Goal: Task Accomplishment & Management: Use online tool/utility

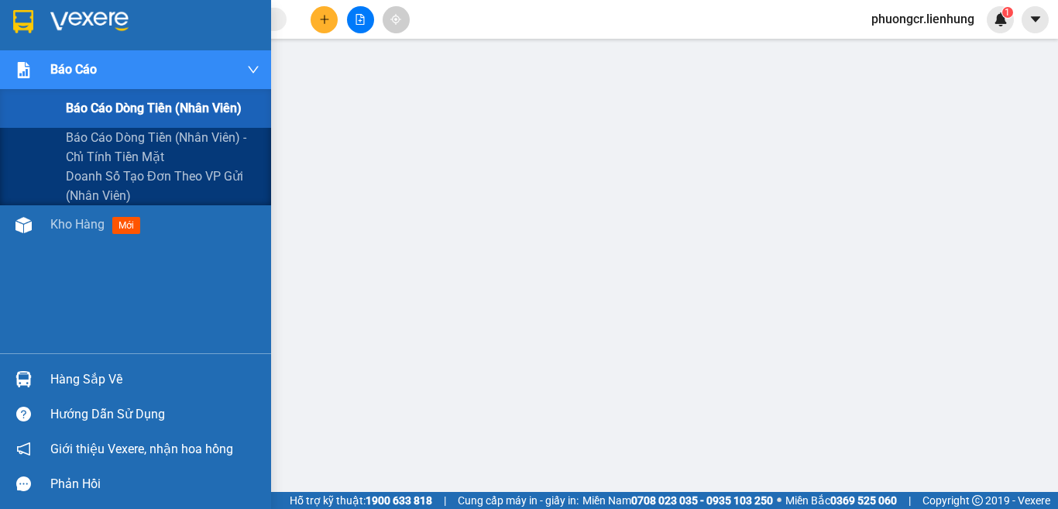
click at [138, 109] on span "Báo cáo dòng tiền (nhân viên)" at bounding box center [154, 107] width 176 height 19
click at [155, 106] on span "Báo cáo dòng tiền (nhân viên)" at bounding box center [154, 107] width 176 height 19
click at [108, 105] on span "Báo cáo dòng tiền (nhân viên)" at bounding box center [154, 107] width 176 height 19
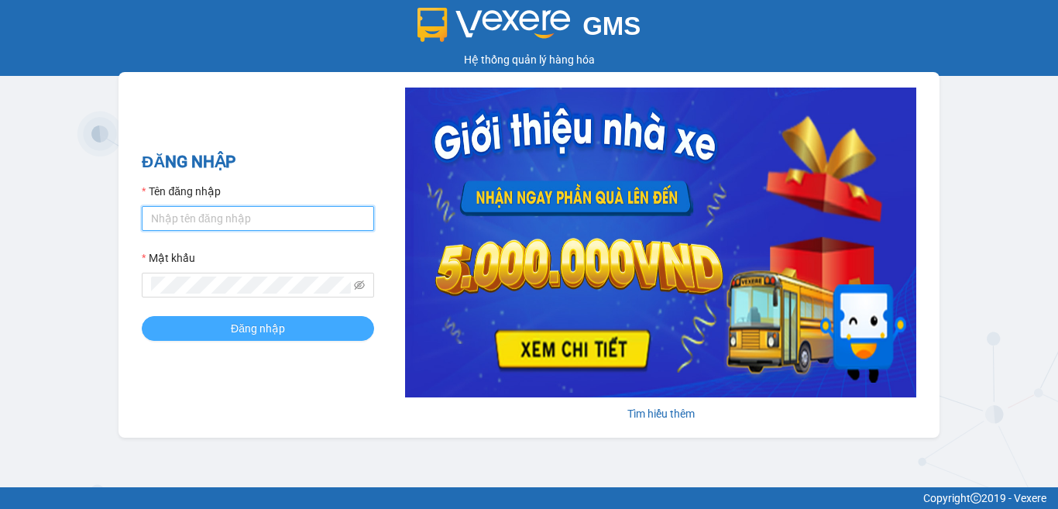
type input "phuongcr.lienhung"
click at [269, 330] on span "Đăng nhập" at bounding box center [258, 328] width 54 height 17
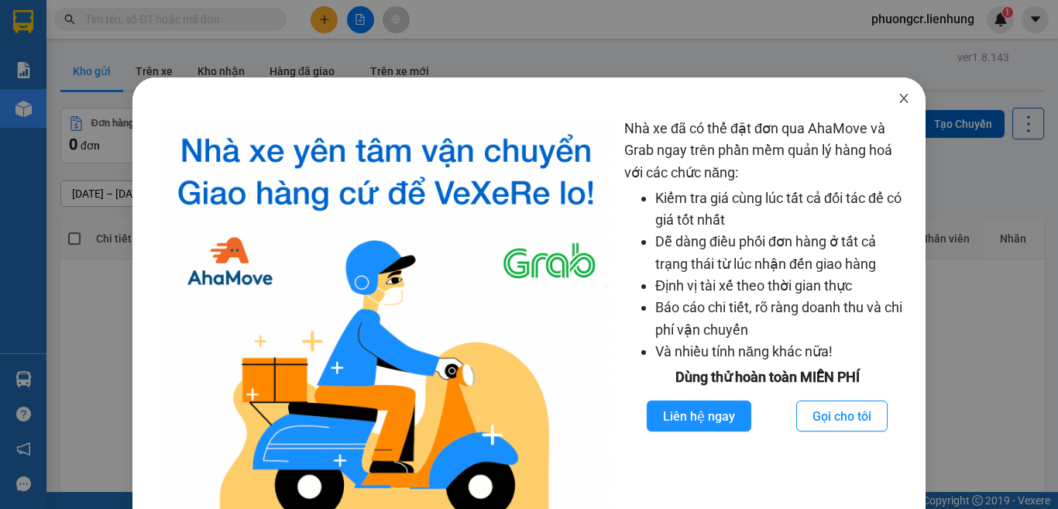
click at [897, 97] on icon "close" at bounding box center [903, 98] width 12 height 12
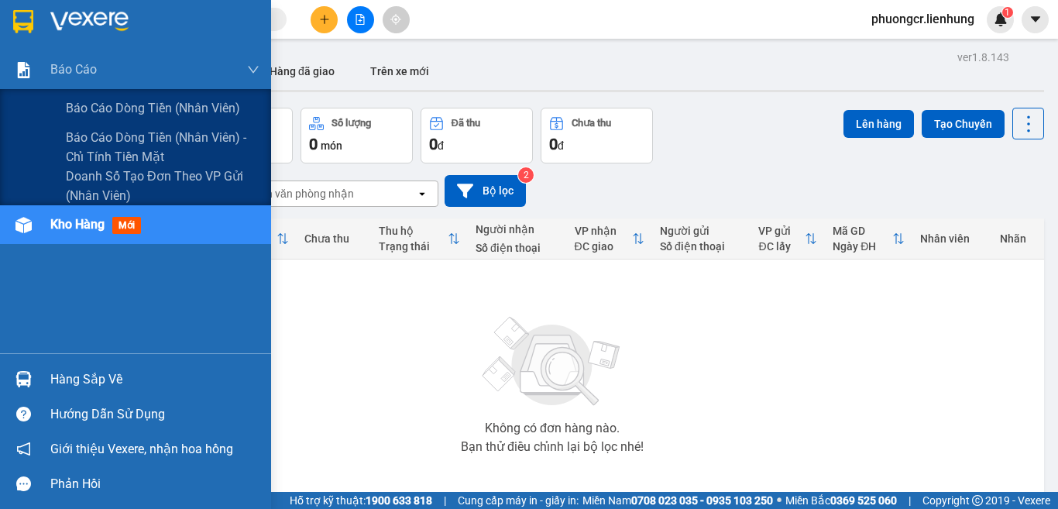
drag, startPoint x: 139, startPoint y: 106, endPoint x: 300, endPoint y: 225, distance: 200.6
click at [139, 109] on span "Báo cáo dòng tiền (nhân viên)" at bounding box center [153, 107] width 174 height 19
